Goal: Information Seeking & Learning: Learn about a topic

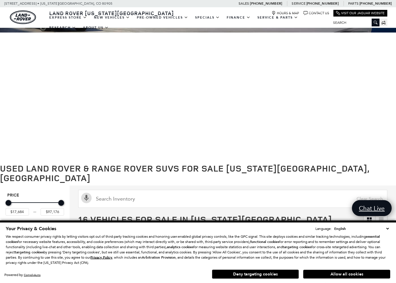
scroll to position [54, 0]
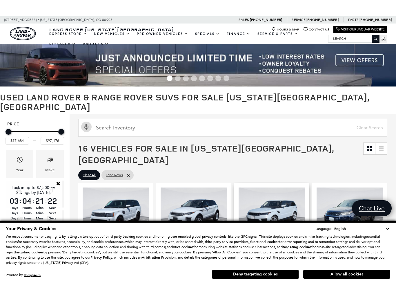
click at [259, 273] on button "Deny targeting cookies" at bounding box center [255, 273] width 87 height 9
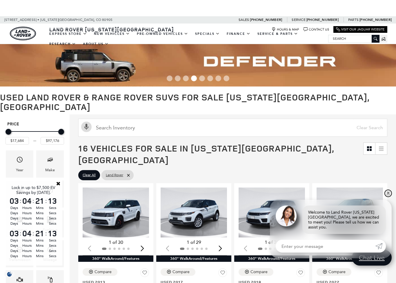
click at [388, 196] on link "✕" at bounding box center [387, 192] width 7 height 7
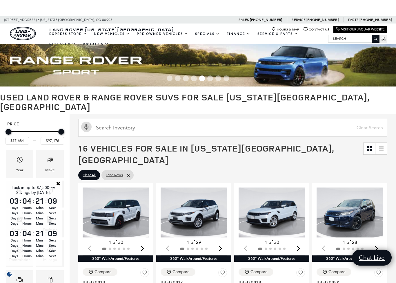
click at [328, 142] on span "16 Vehicles for Sale in Colorado Springs, CO" at bounding box center [220, 153] width 285 height 23
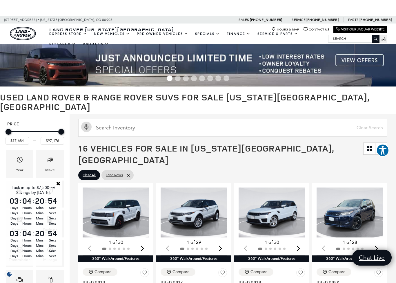
drag, startPoint x: 324, startPoint y: 149, endPoint x: 319, endPoint y: 149, distance: 4.6
click at [324, 168] on ul "Clear All Land Rover" at bounding box center [232, 174] width 309 height 13
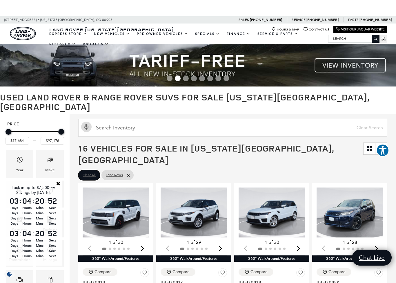
click at [87, 171] on span "Clear All" at bounding box center [89, 174] width 13 height 7
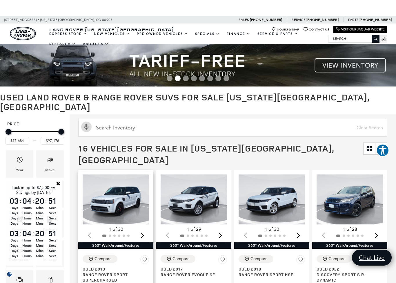
type input "$11,549"
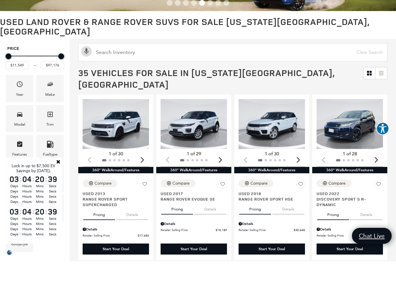
scroll to position [3, 0]
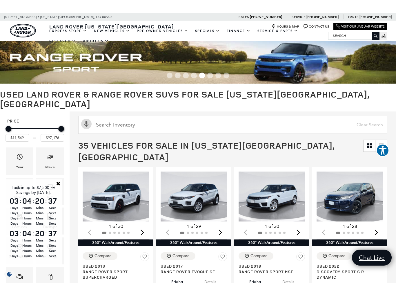
click at [23, 29] on img "land-rover" at bounding box center [23, 31] width 26 height 14
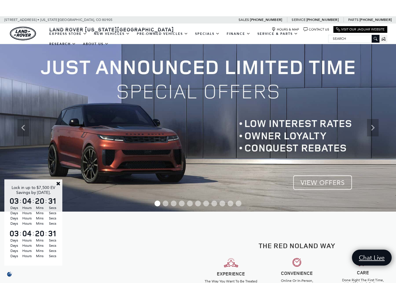
click at [57, 182] on link "Close" at bounding box center [58, 183] width 5 height 5
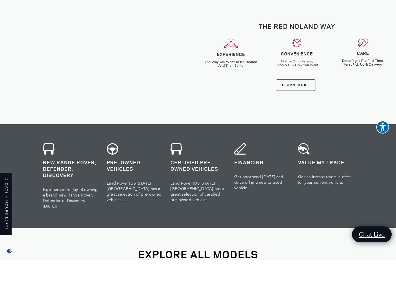
scroll to position [181, 0]
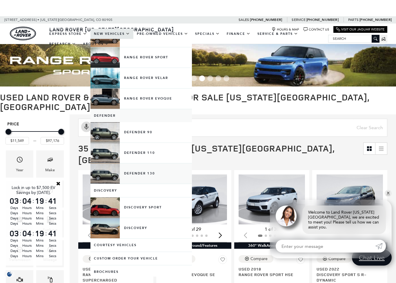
scroll to position [40, 0]
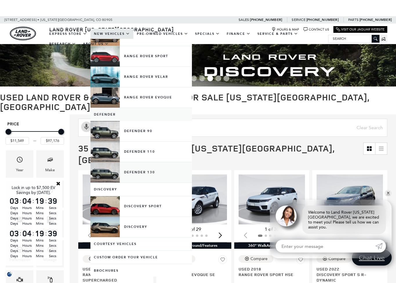
click at [144, 176] on link "Defender 130" at bounding box center [140, 172] width 101 height 20
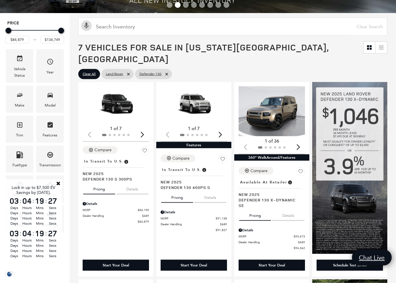
scroll to position [73, 0]
